Goal: Find specific page/section: Find specific page/section

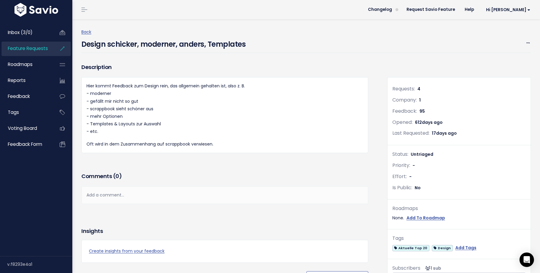
scroll to position [962, 0]
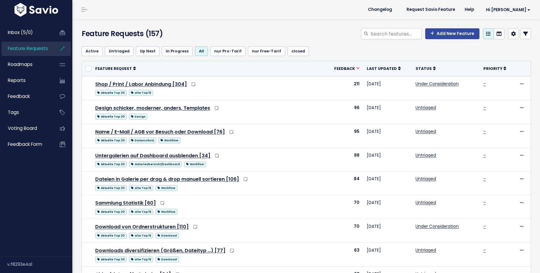
select select
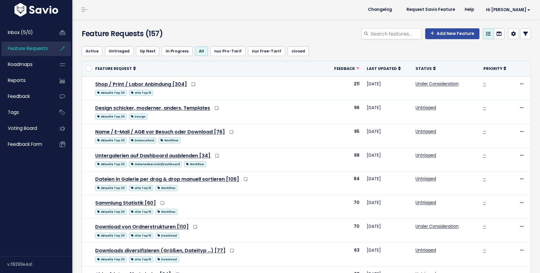
click at [526, 34] on icon at bounding box center [525, 33] width 5 height 5
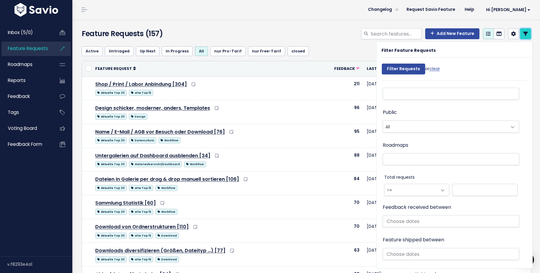
scroll to position [272, 0]
click at [417, 127] on span "All" at bounding box center [445, 127] width 124 height 11
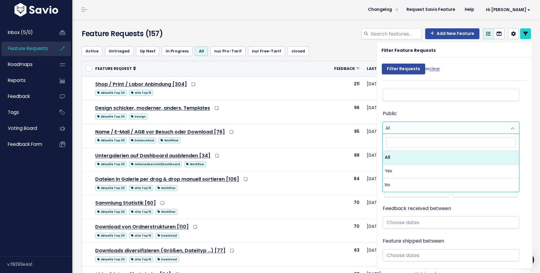
click at [417, 127] on span "All" at bounding box center [445, 127] width 124 height 11
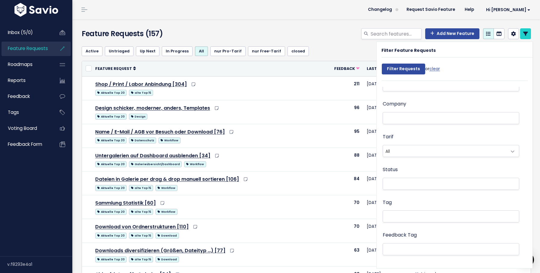
scroll to position [44, 0]
click at [418, 196] on ul at bounding box center [451, 192] width 136 height 11
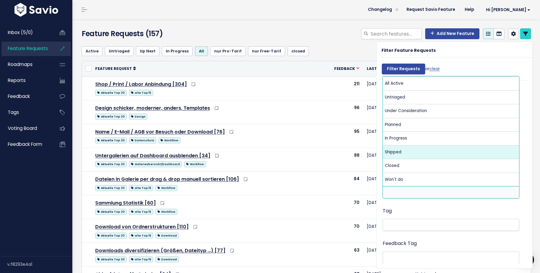
select select "SHIPPED"
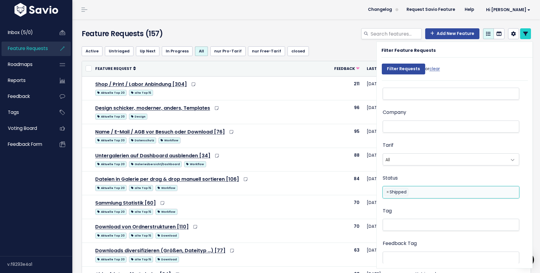
scroll to position [36, 0]
click at [403, 70] on input "Filter Requests" at bounding box center [403, 69] width 43 height 11
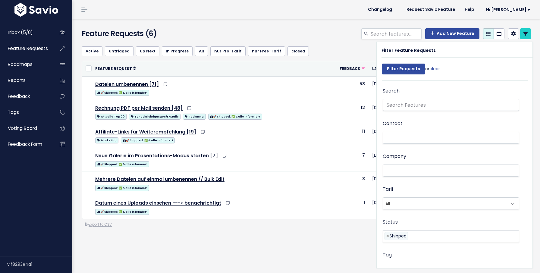
select select
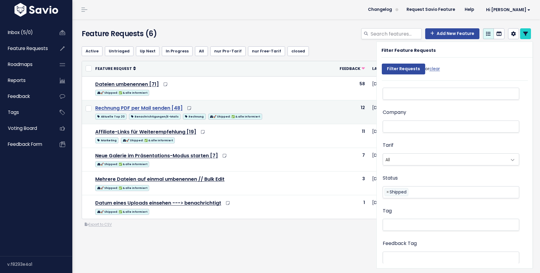
click at [157, 110] on link "Rechnung PDF per Mail senden [48]" at bounding box center [138, 108] width 87 height 7
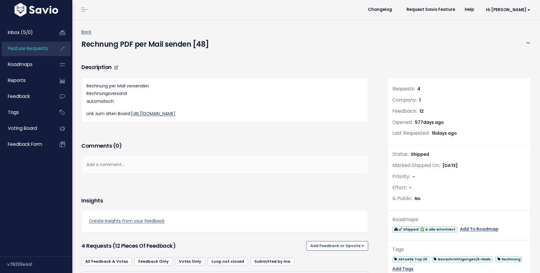
click at [160, 115] on link "https://docs.google.com/spreadsheets/d/1M40jWw_Mf-3aiCQiLI_MAg4C2LlmHH2kXrCm-gs…" at bounding box center [153, 114] width 45 height 6
